Goal: Information Seeking & Learning: Find specific fact

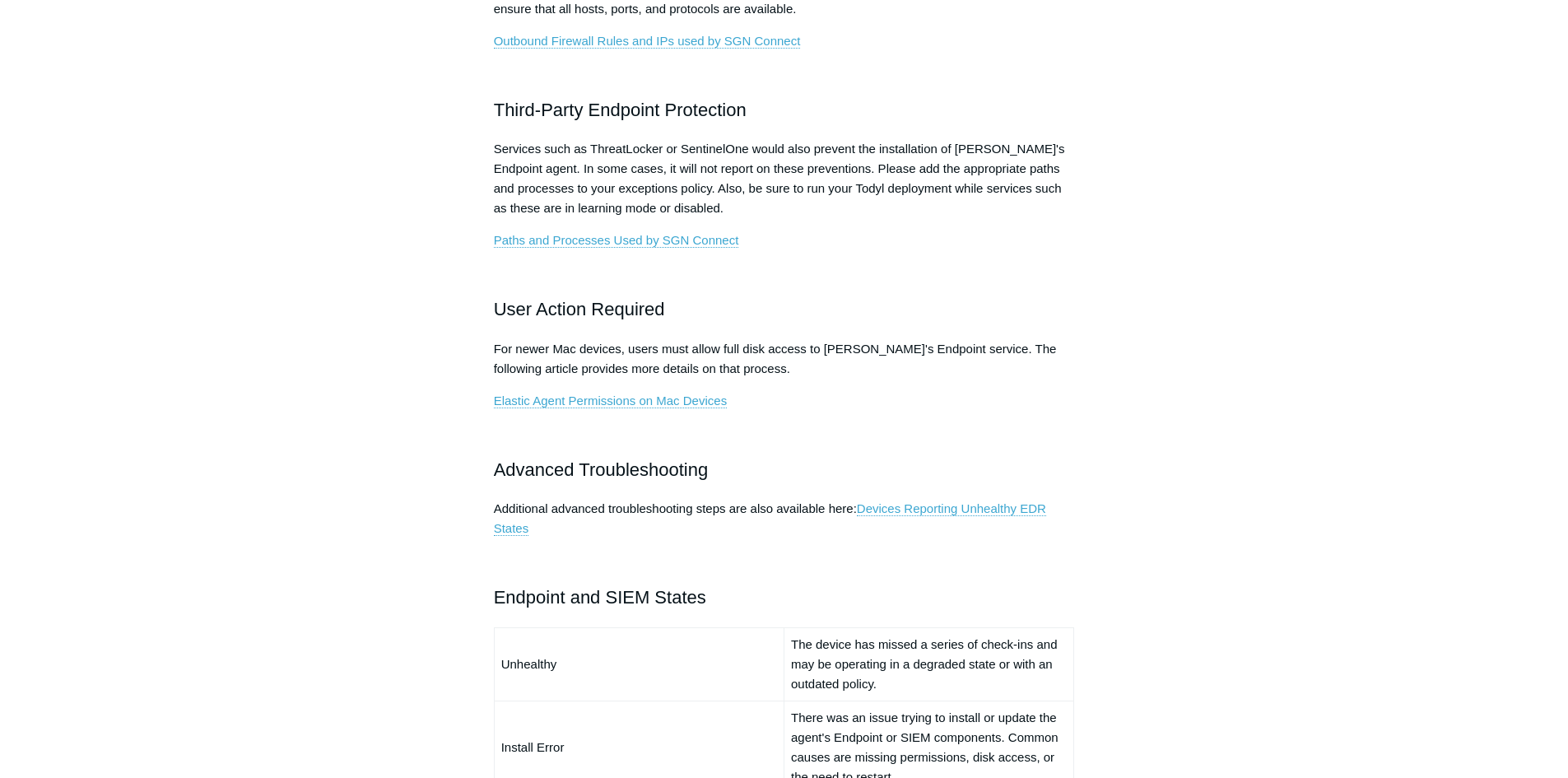
scroll to position [741, 0]
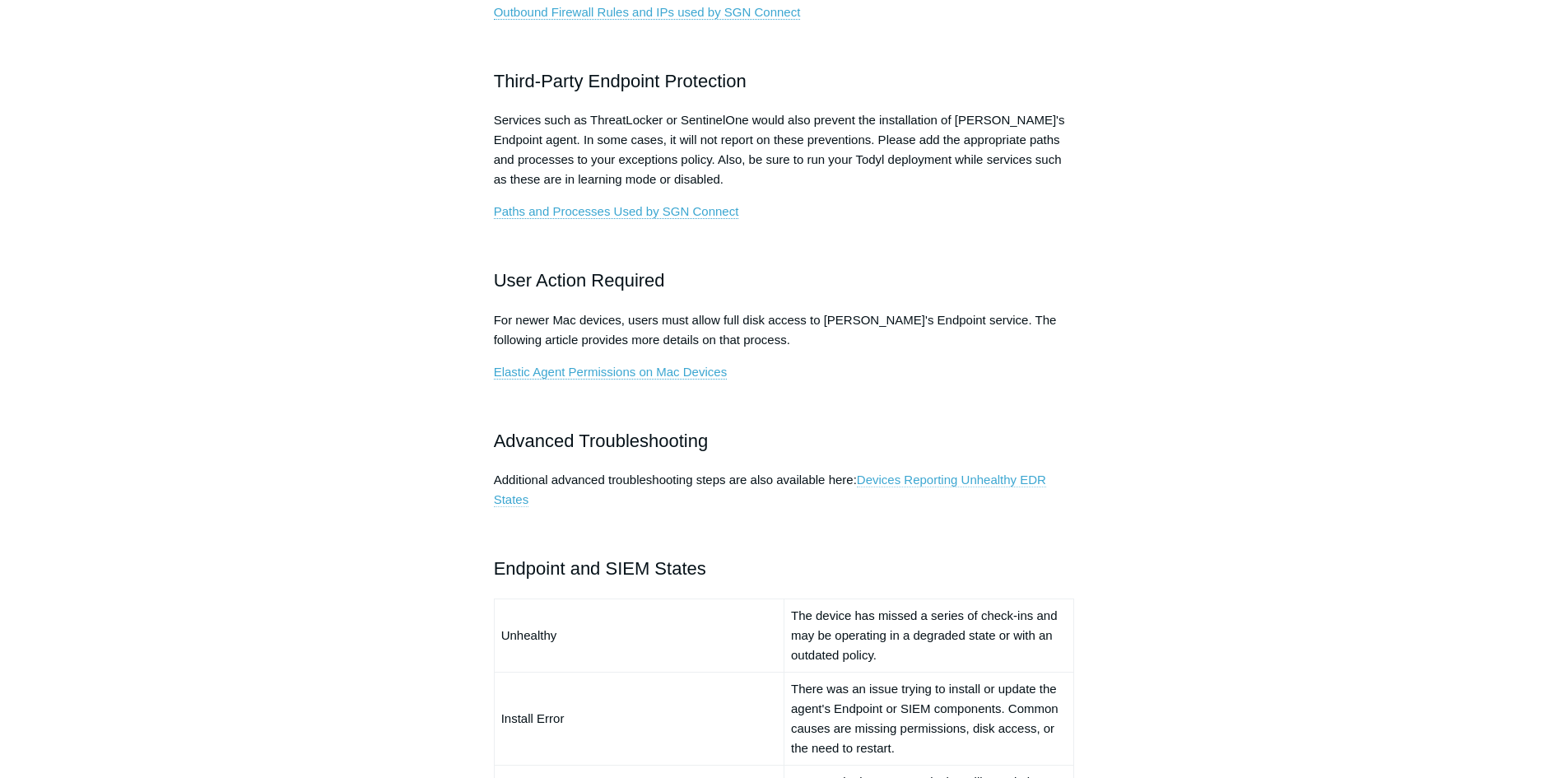
click at [1017, 485] on link "Devices Reporting Unhealthy EDR States" at bounding box center [770, 489] width 552 height 34
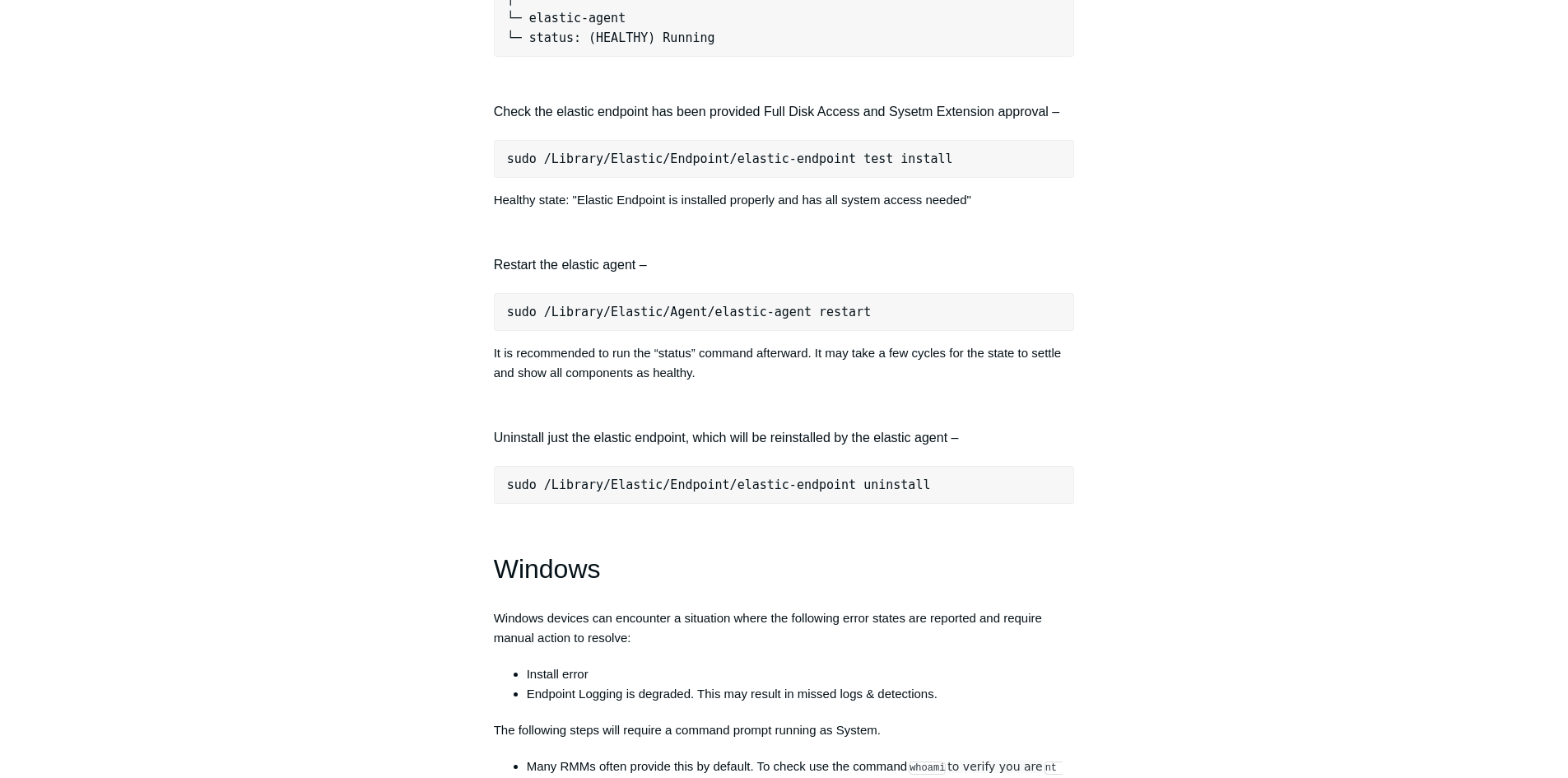
scroll to position [2305, 0]
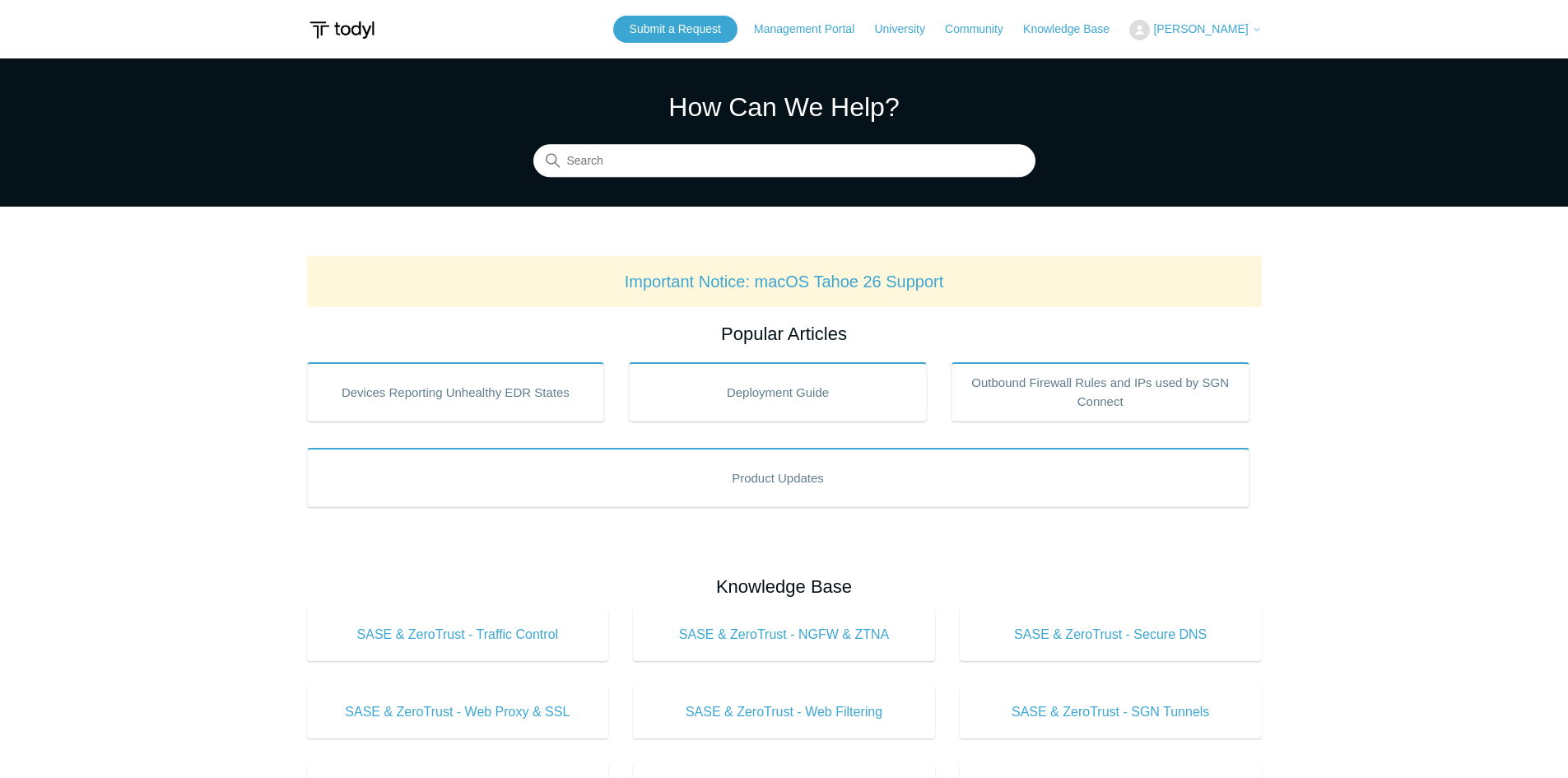
click at [593, 182] on section "How Can We Help? Search" at bounding box center [784, 133] width 1568 height 148
click at [601, 168] on input "Search" at bounding box center [784, 162] width 502 height 32
type input "old version"
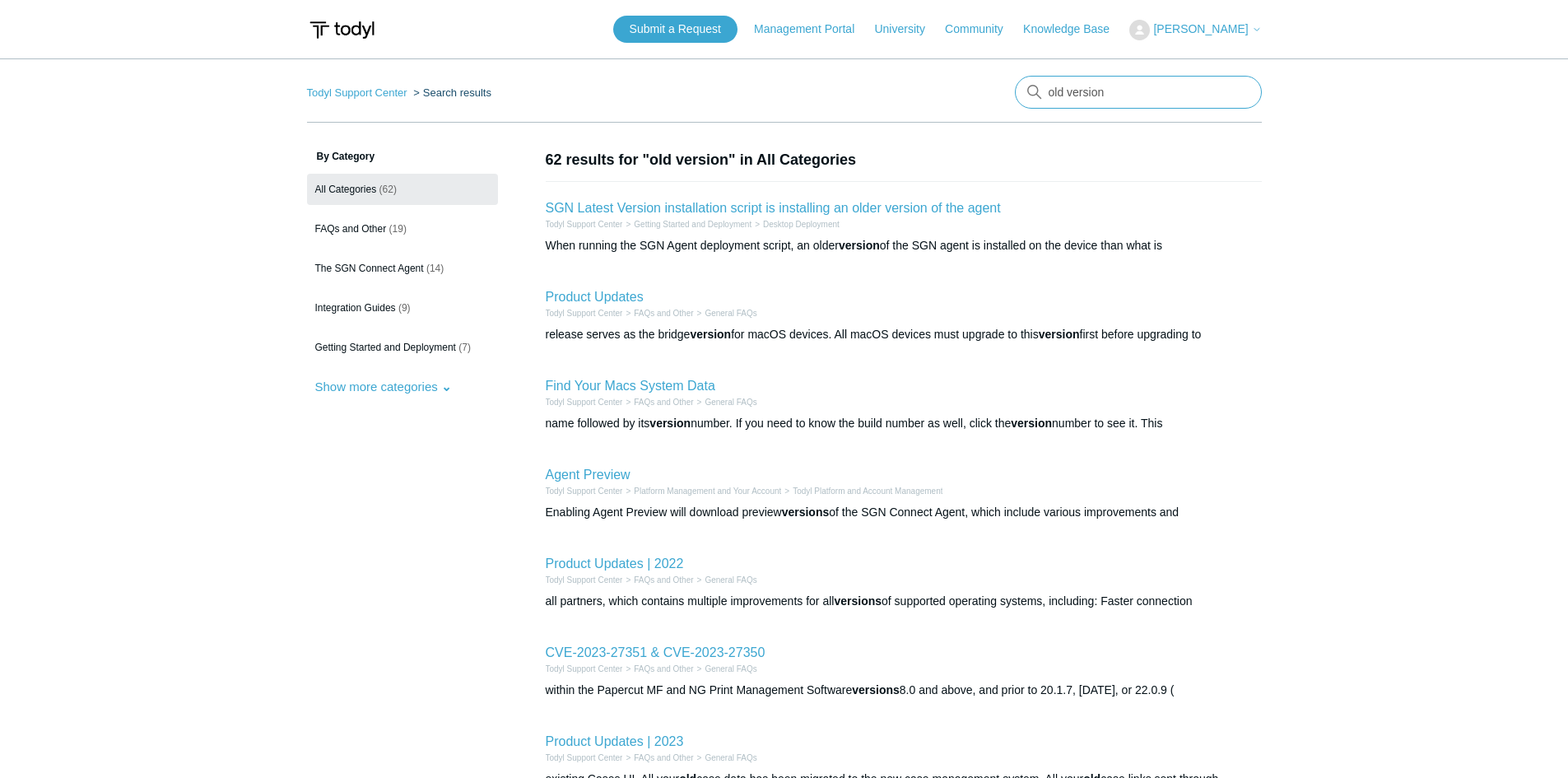
drag, startPoint x: 1143, startPoint y: 89, endPoint x: 626, endPoint y: 97, distance: 517.1
click at [693, 97] on nav "Todyl Support Center Search results old version" at bounding box center [784, 99] width 955 height 47
type input "unhealthy"
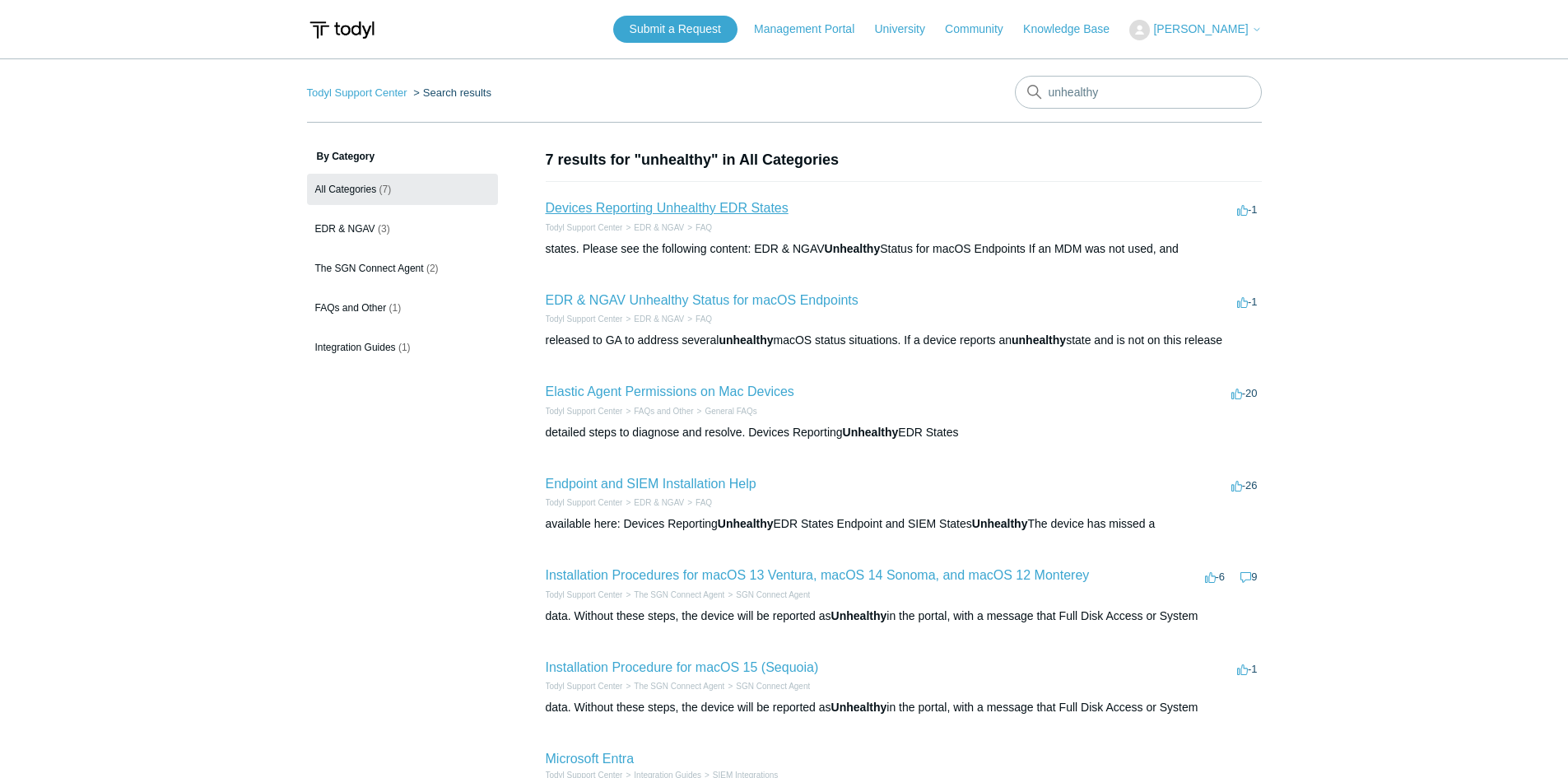
click at [706, 204] on link "Devices Reporting Unhealthy EDR States" at bounding box center [667, 208] width 243 height 14
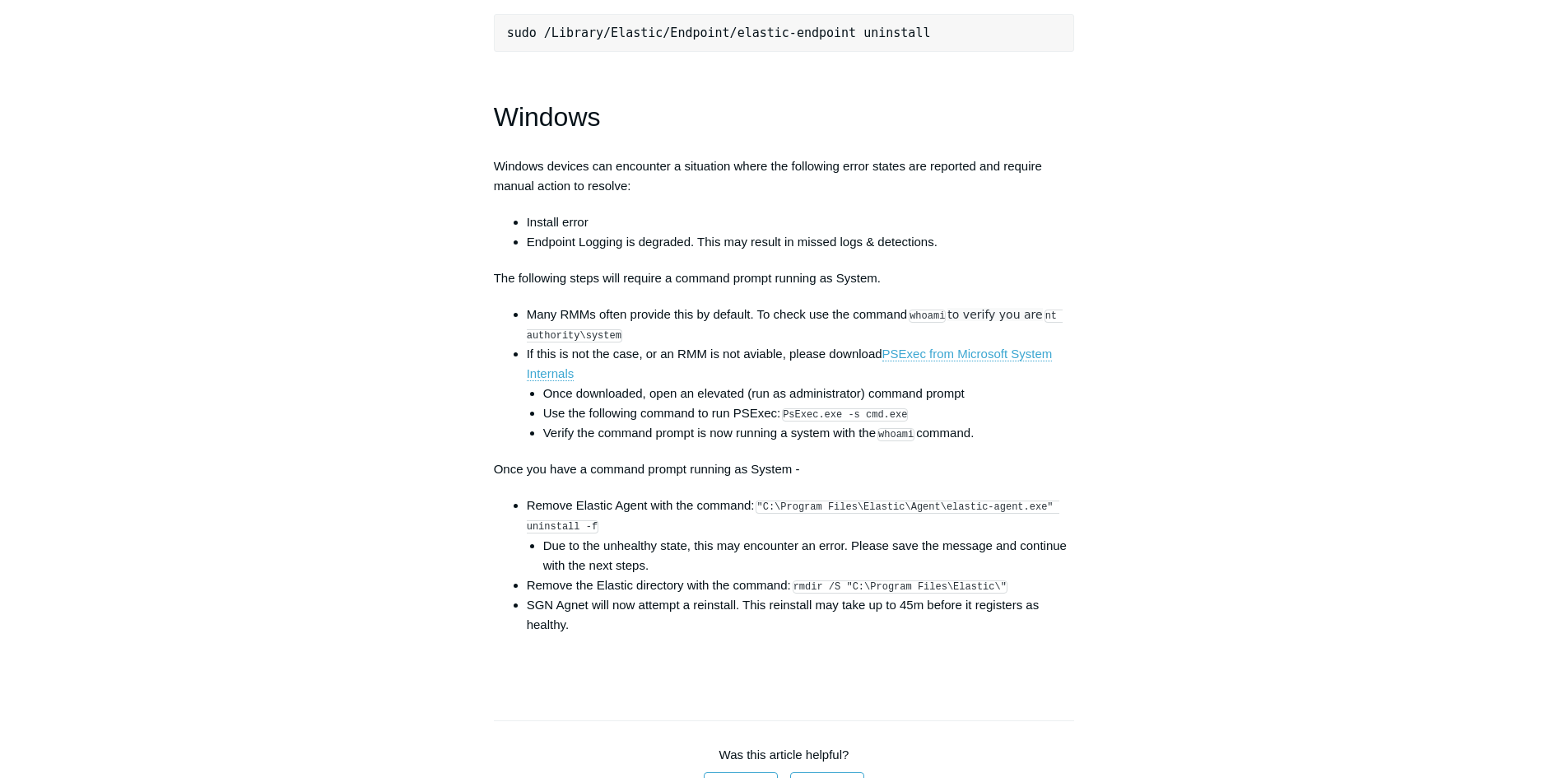
scroll to position [2305, 0]
